Goal: Task Accomplishment & Management: Use online tool/utility

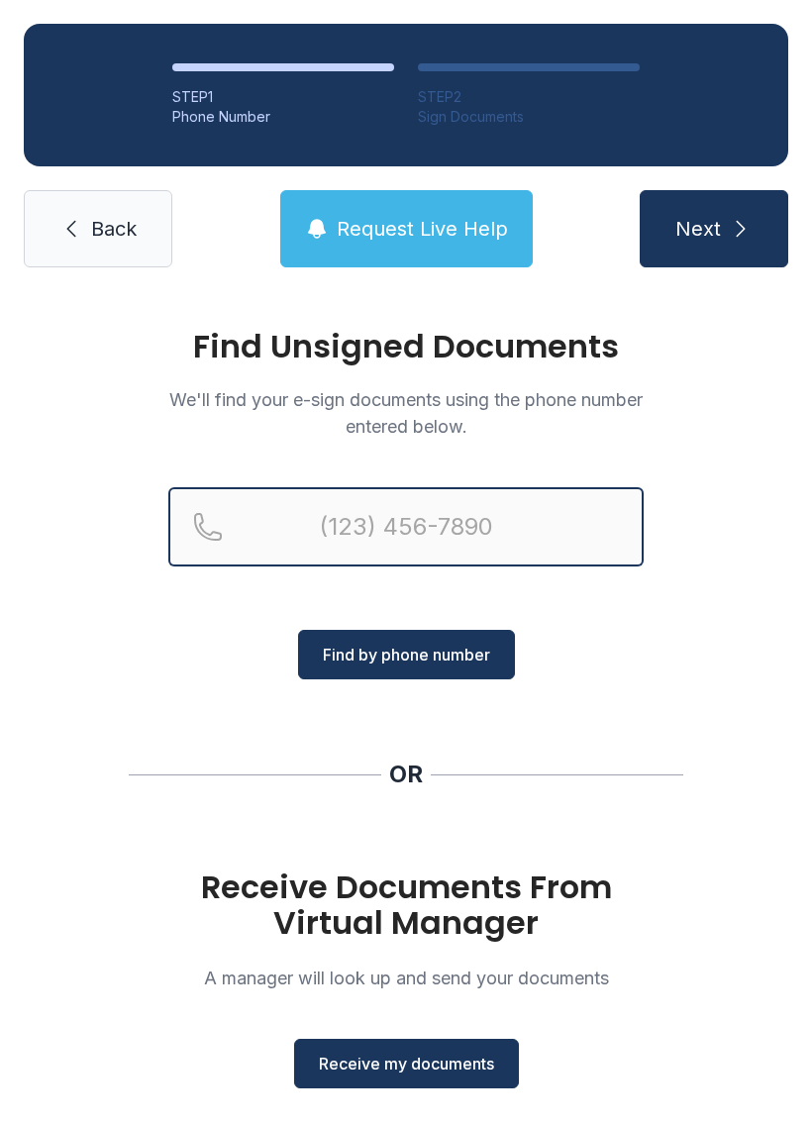
click at [273, 564] on input "Reservation phone number" at bounding box center [405, 526] width 475 height 79
type input "("
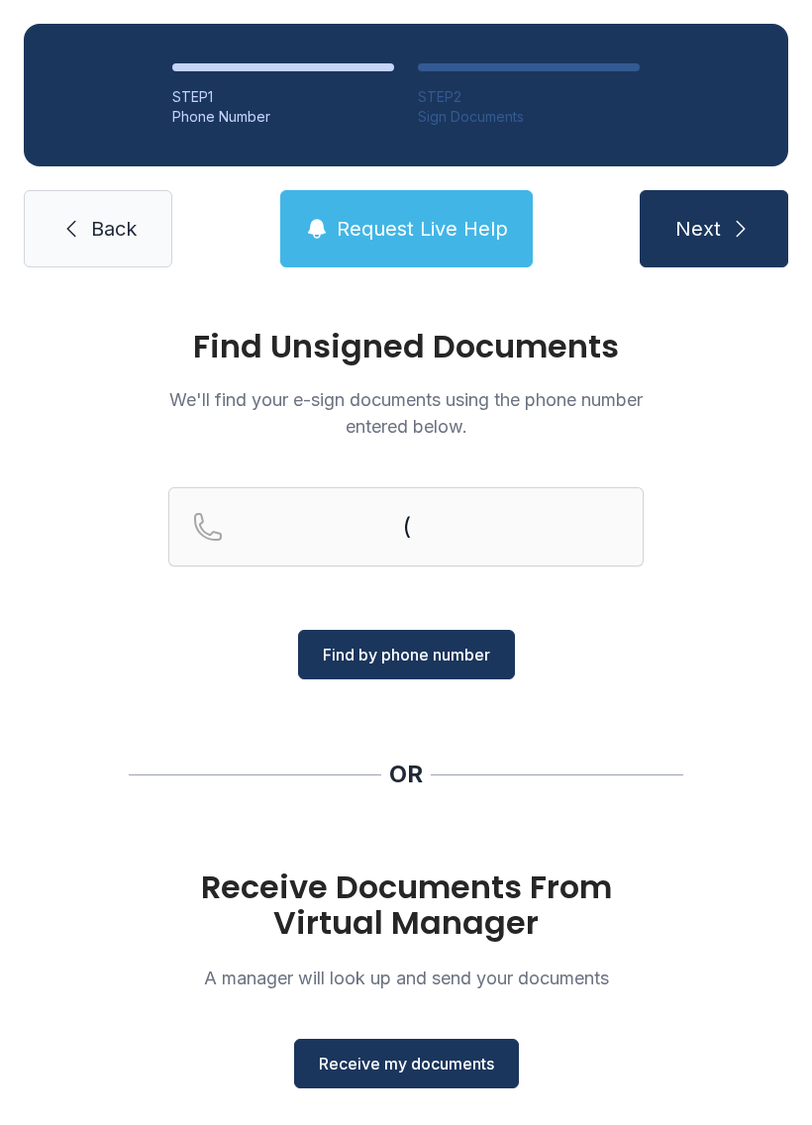
click at [749, 666] on div "Find Unsigned Documents We'll find your e-sign documents using the phone number…" at bounding box center [406, 729] width 812 height 877
click at [748, 666] on div "Find Unsigned Documents We'll find your e-sign documents using the phone number…" at bounding box center [406, 729] width 812 height 877
click at [394, 1072] on span "Receive my documents" at bounding box center [406, 1064] width 175 height 24
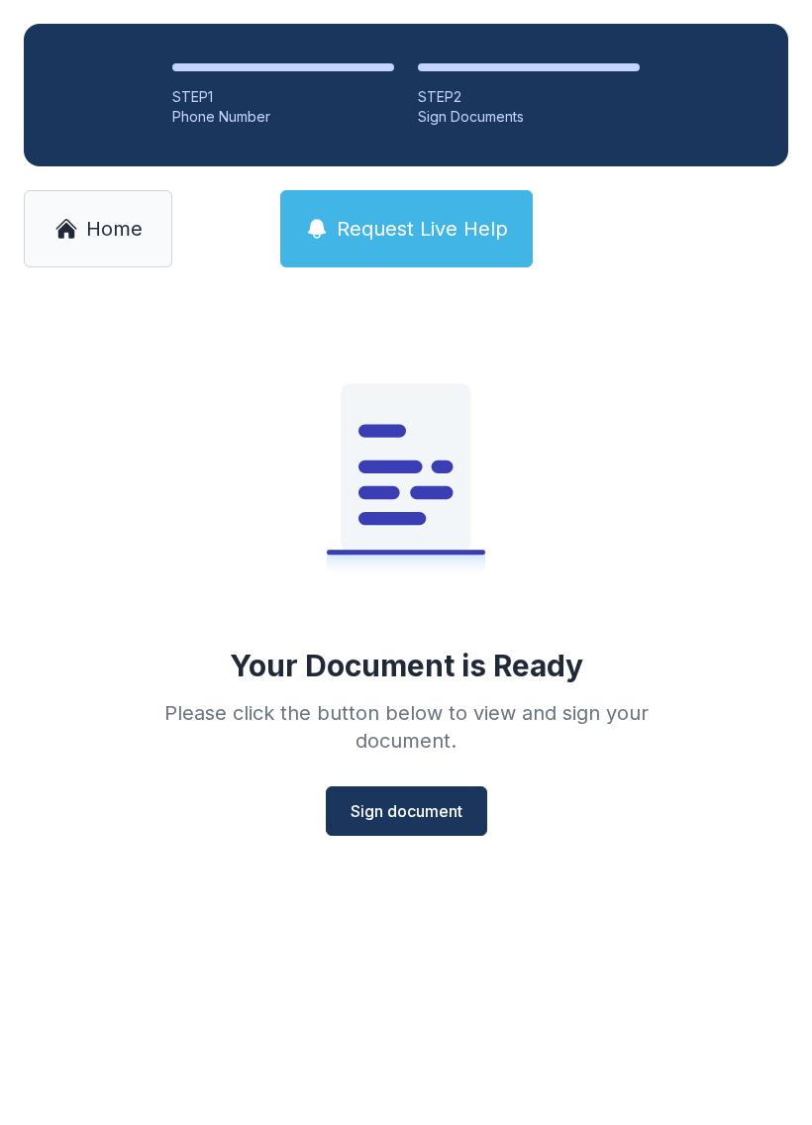
click at [388, 815] on span "Sign document" at bounding box center [407, 811] width 112 height 24
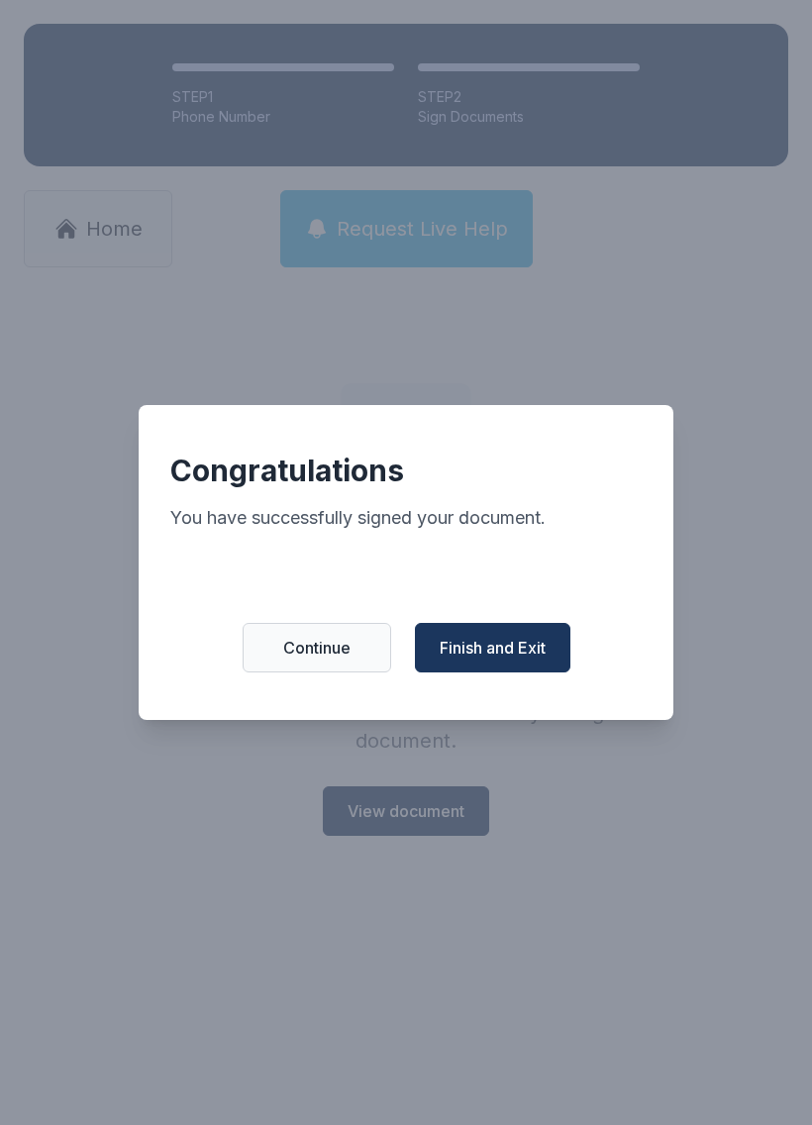
click at [503, 660] on span "Finish and Exit" at bounding box center [493, 648] width 106 height 24
